Goal: Transaction & Acquisition: Book appointment/travel/reservation

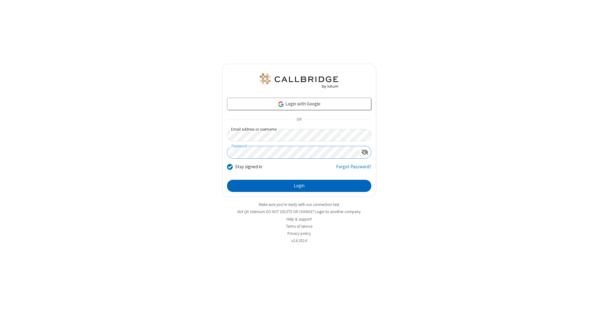
click at [299, 186] on button "Login" at bounding box center [299, 186] width 144 height 12
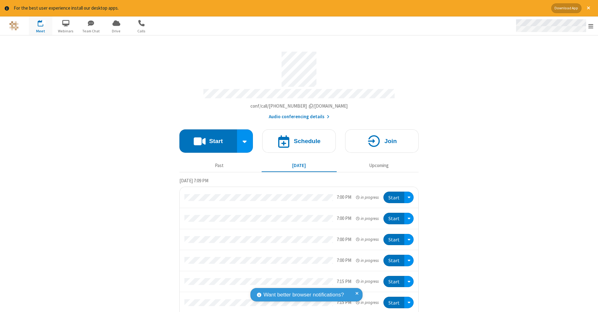
click at [591, 26] on span "Open menu" at bounding box center [590, 26] width 5 height 6
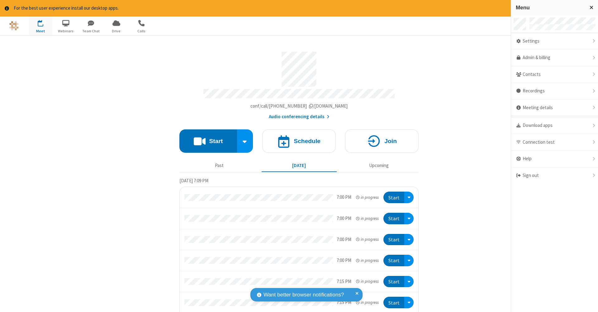
click at [40, 26] on span "button" at bounding box center [40, 23] width 23 height 11
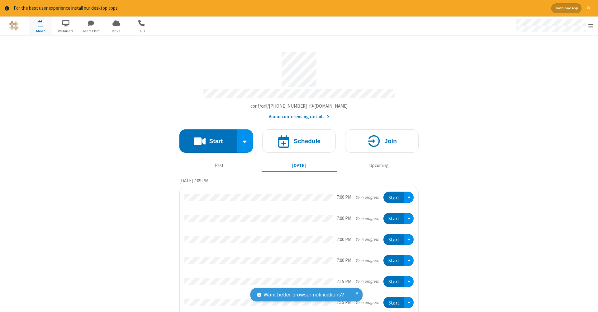
click at [40, 26] on span "button" at bounding box center [40, 23] width 23 height 11
click at [296, 138] on h4 "Schedule" at bounding box center [307, 141] width 27 height 6
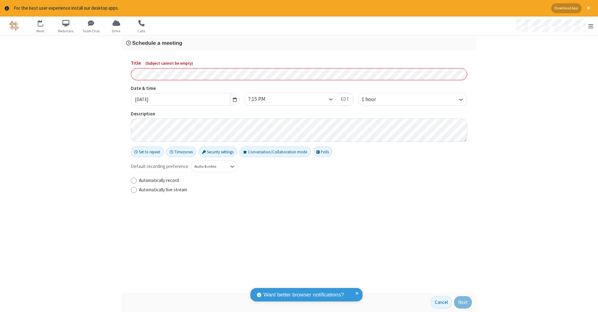
click at [299, 43] on h3 "Schedule a meeting" at bounding box center [299, 43] width 346 height 6
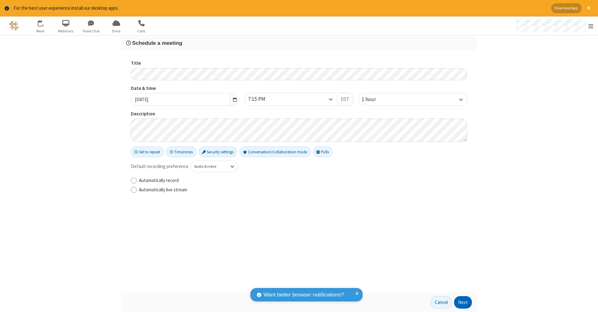
click at [463, 303] on button "Next" at bounding box center [463, 302] width 18 height 12
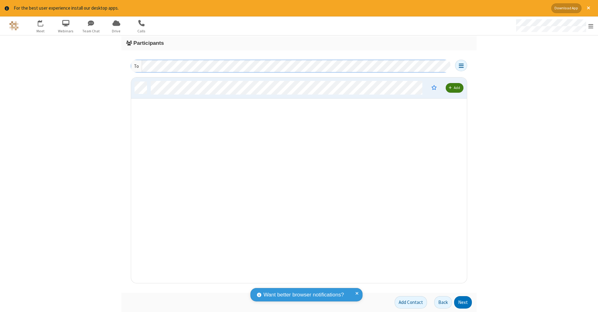
scroll to position [201, 331]
click at [463, 303] on button "Next" at bounding box center [463, 302] width 18 height 12
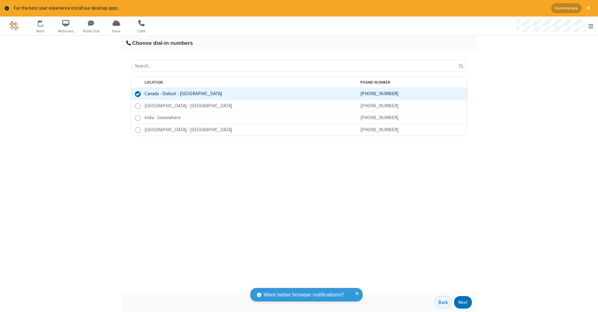
click at [463, 303] on button "Next" at bounding box center [463, 302] width 18 height 12
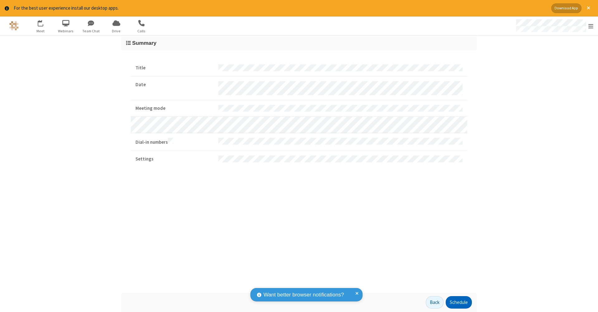
click at [458, 303] on button "Schedule" at bounding box center [458, 302] width 26 height 12
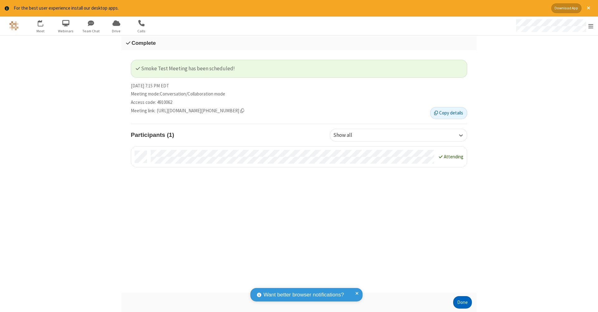
click at [462, 303] on button "Done" at bounding box center [462, 302] width 19 height 12
